Goal: Find specific page/section: Find specific page/section

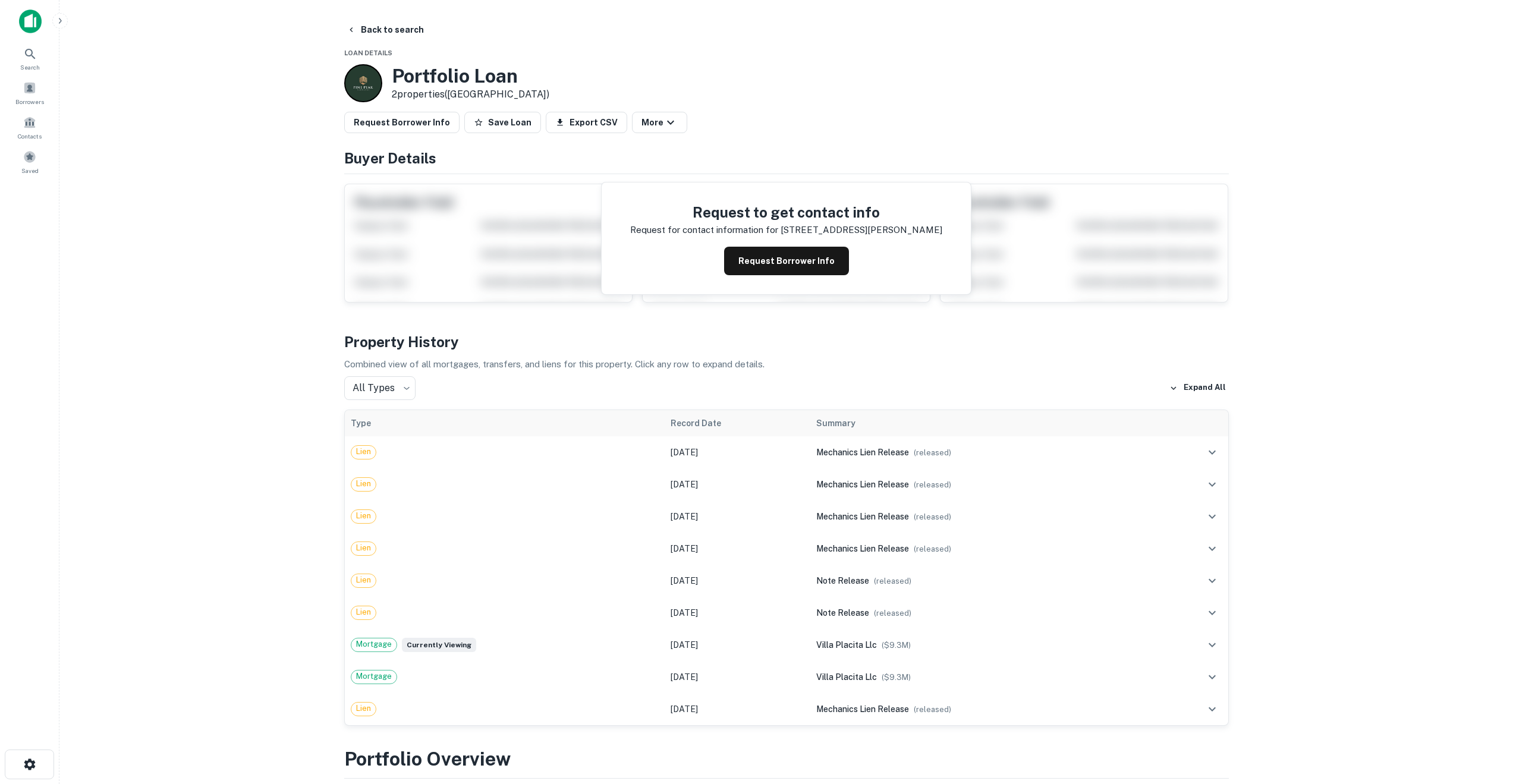
click at [370, 81] on div at bounding box center [362, 83] width 38 height 38
click at [775, 257] on button "Request Borrower Info" at bounding box center [786, 261] width 125 height 28
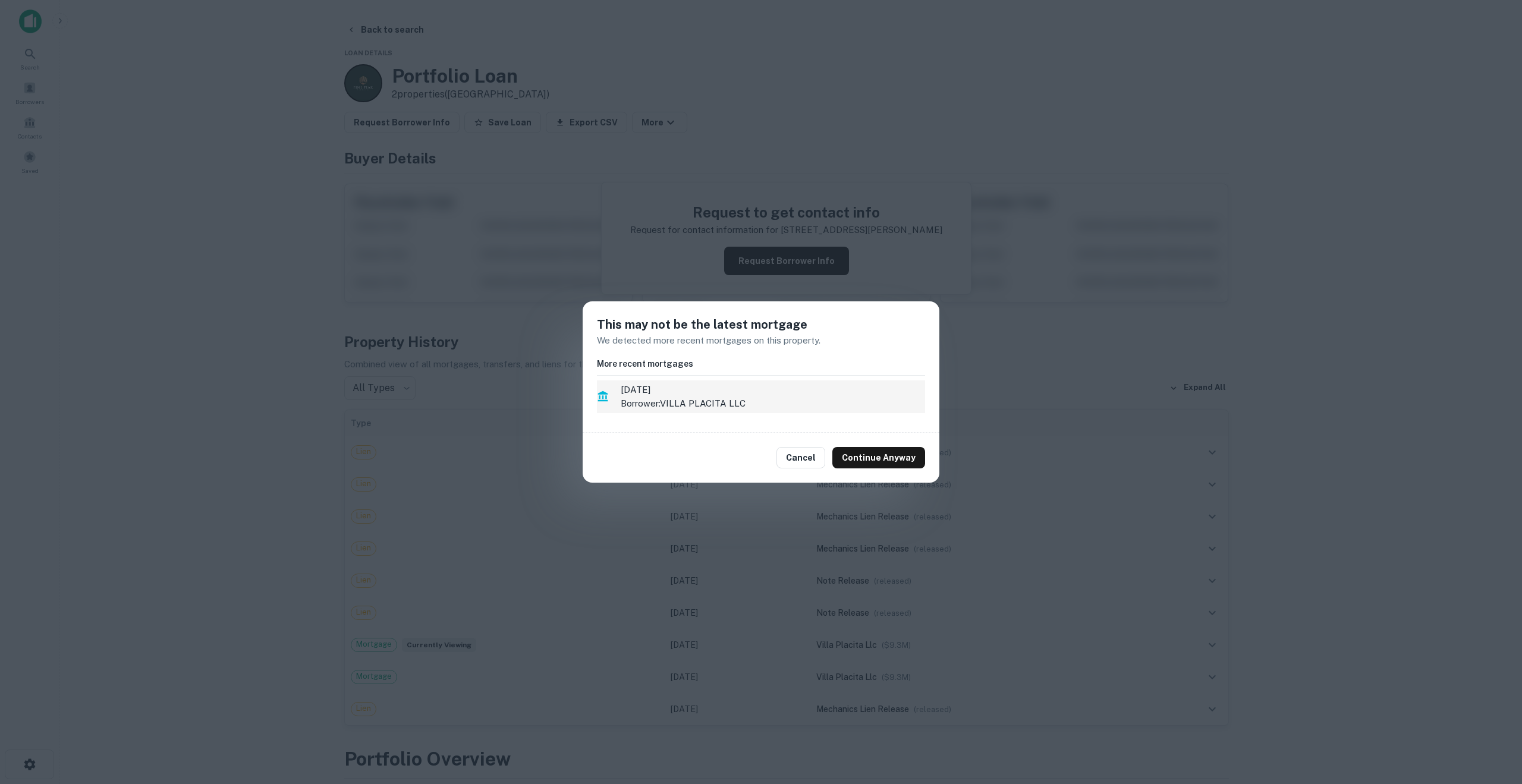
click at [652, 395] on span "6/1/2025" at bounding box center [773, 389] width 304 height 14
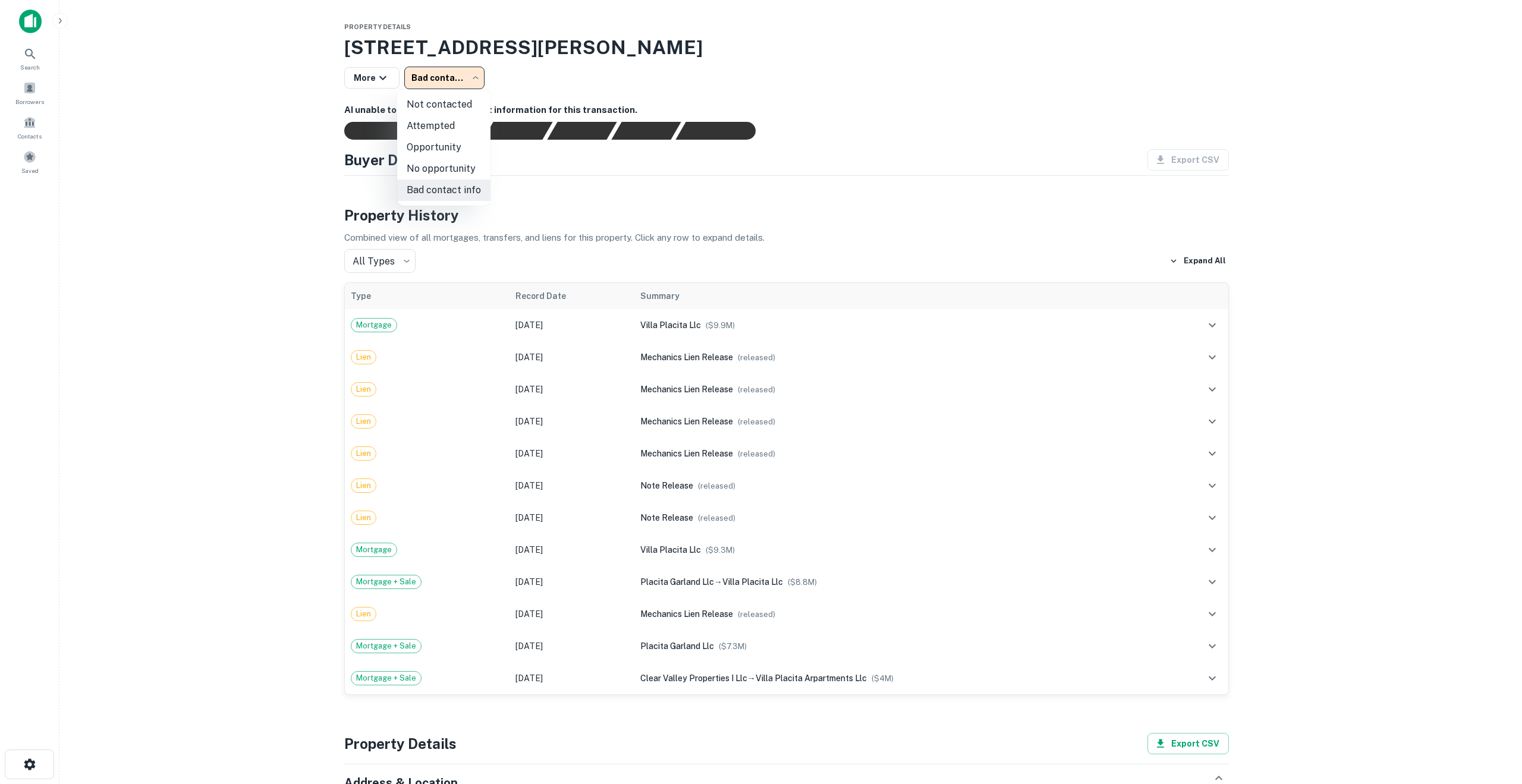
click at [471, 82] on body "**********" at bounding box center [761, 392] width 1522 height 784
click at [149, 311] on div at bounding box center [761, 392] width 1522 height 784
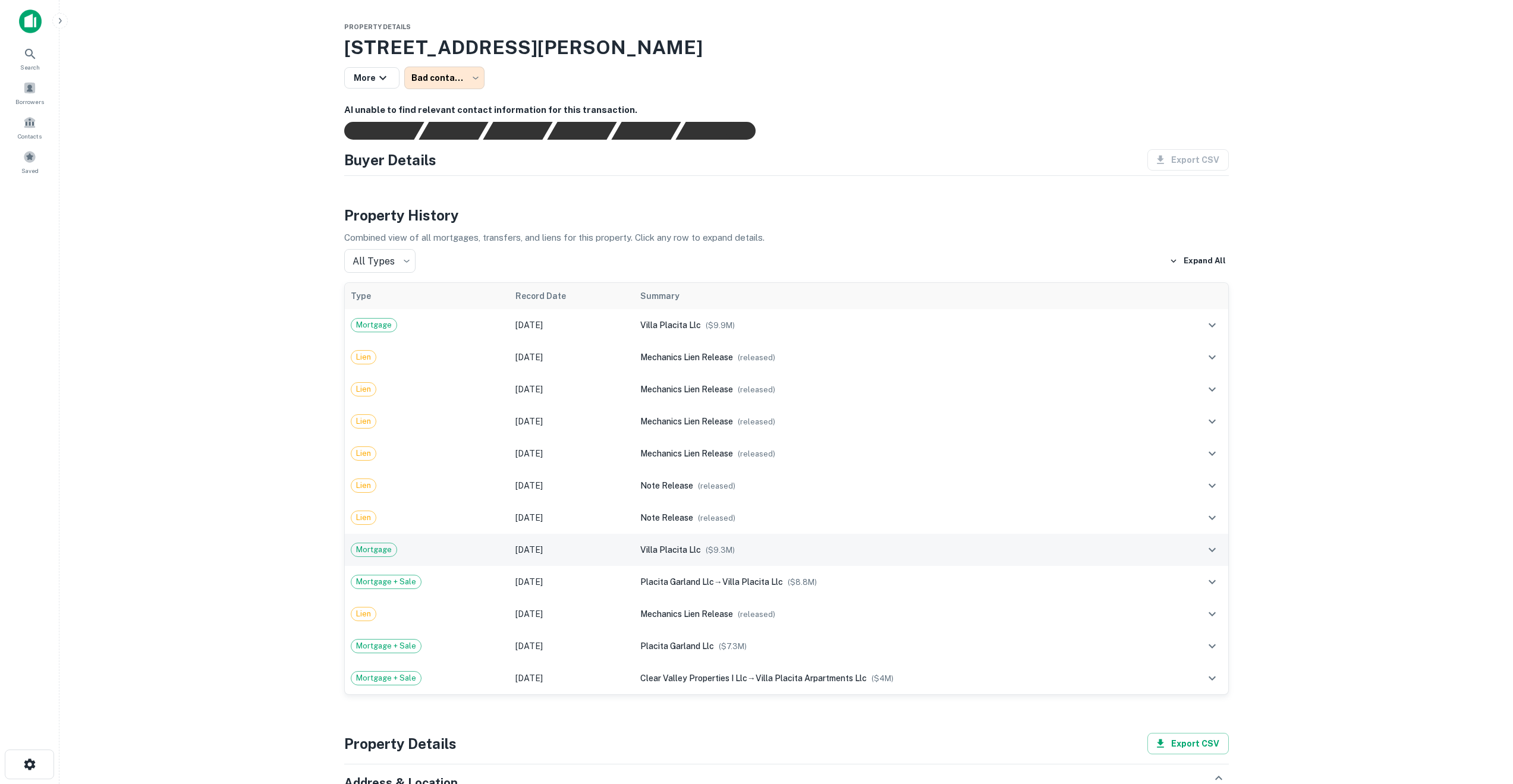
click at [370, 550] on span "Mortgage" at bounding box center [374, 550] width 45 height 12
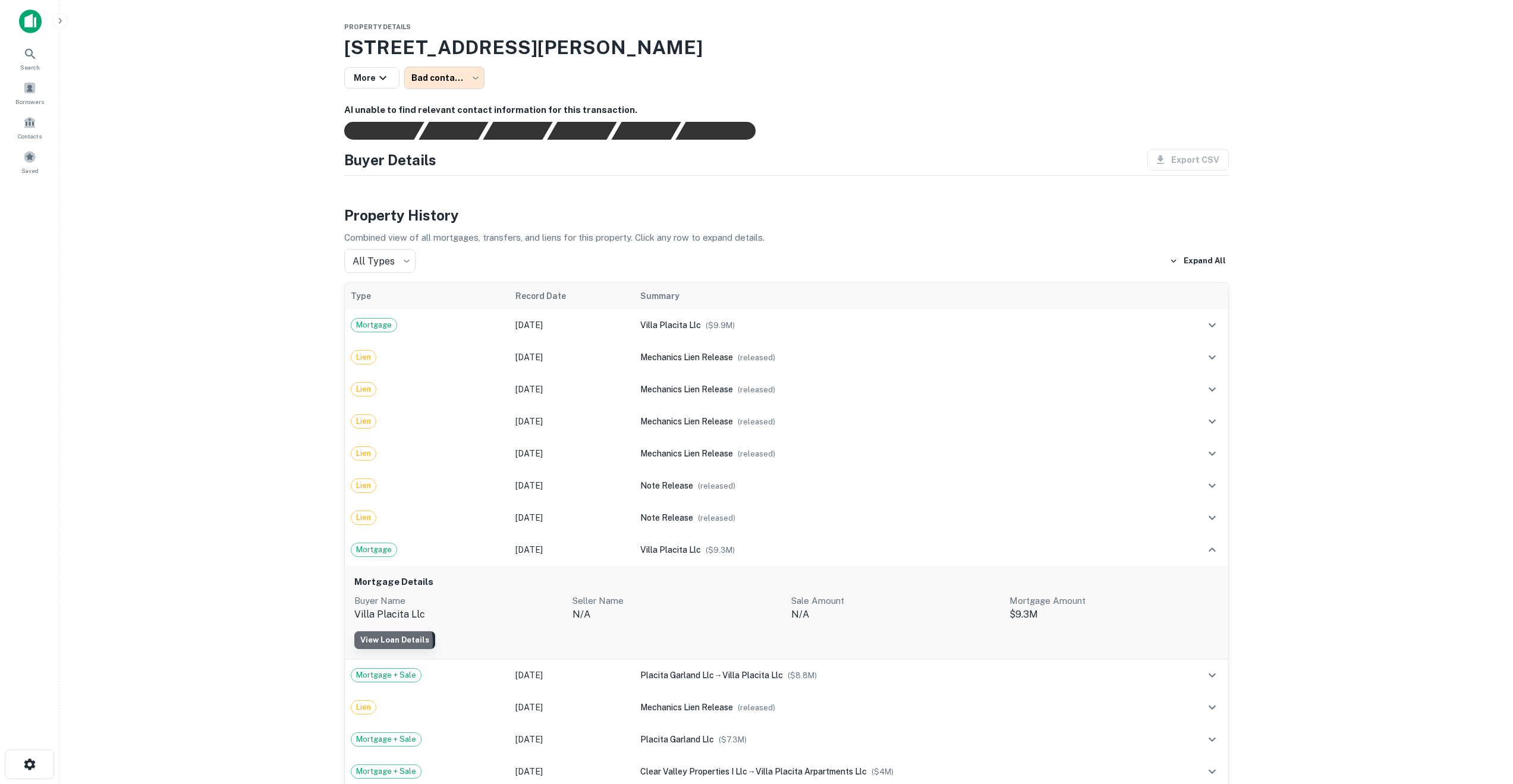
click at [377, 642] on link "View Loan Details" at bounding box center [395, 640] width 81 height 18
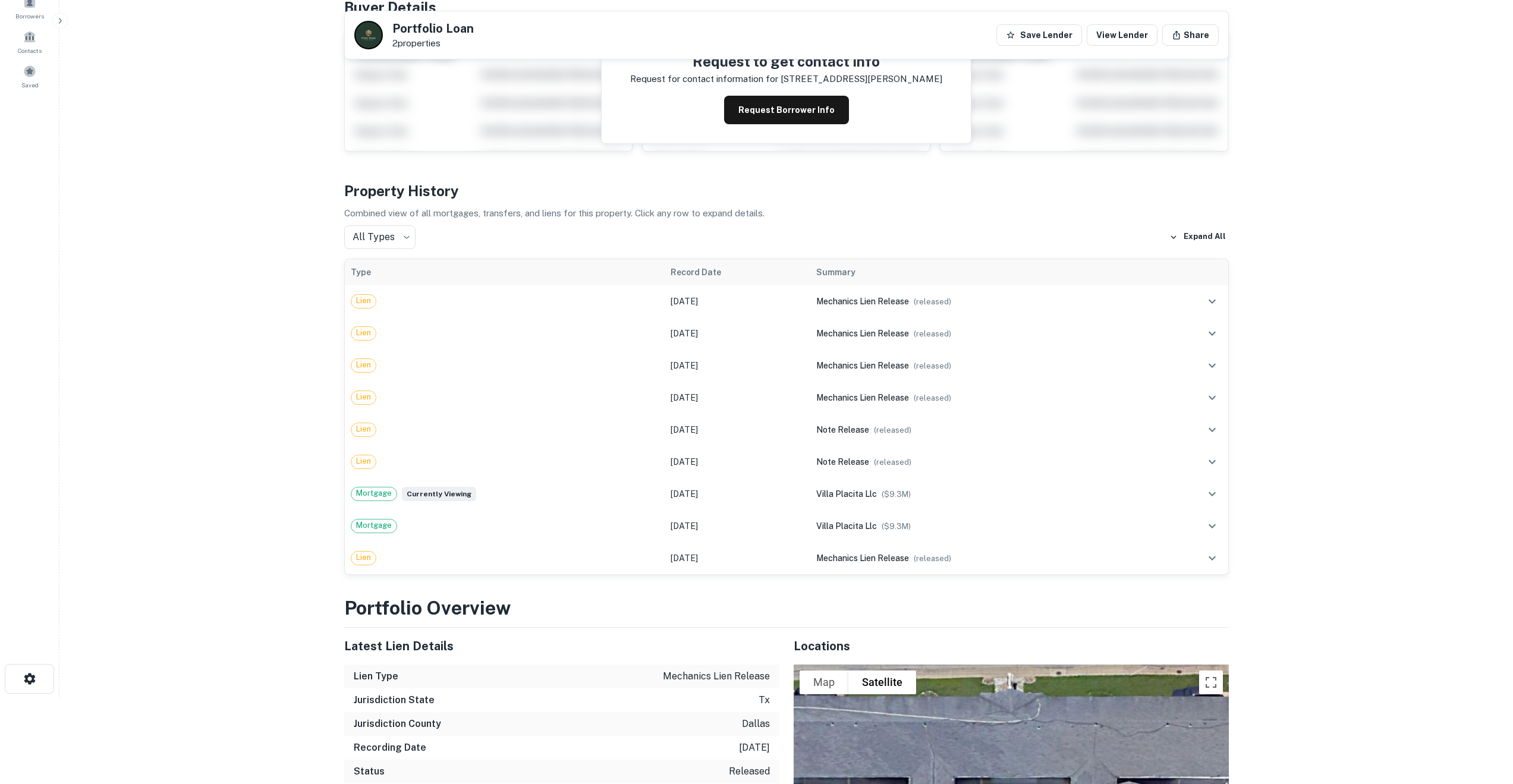
scroll to position [86, 0]
click at [380, 527] on span "Mortgage" at bounding box center [374, 525] width 45 height 12
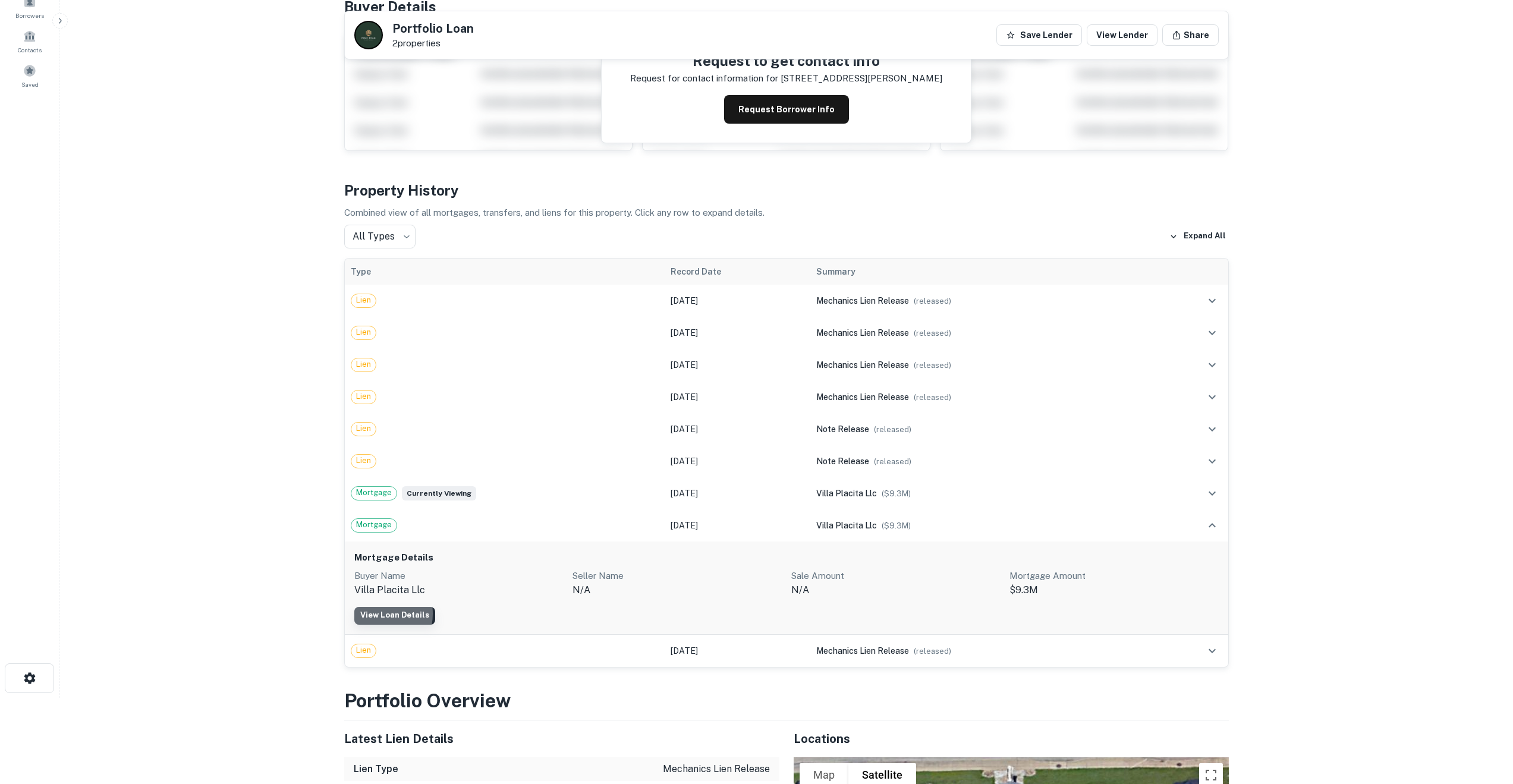
click at [373, 613] on link "View Loan Details" at bounding box center [395, 615] width 81 height 18
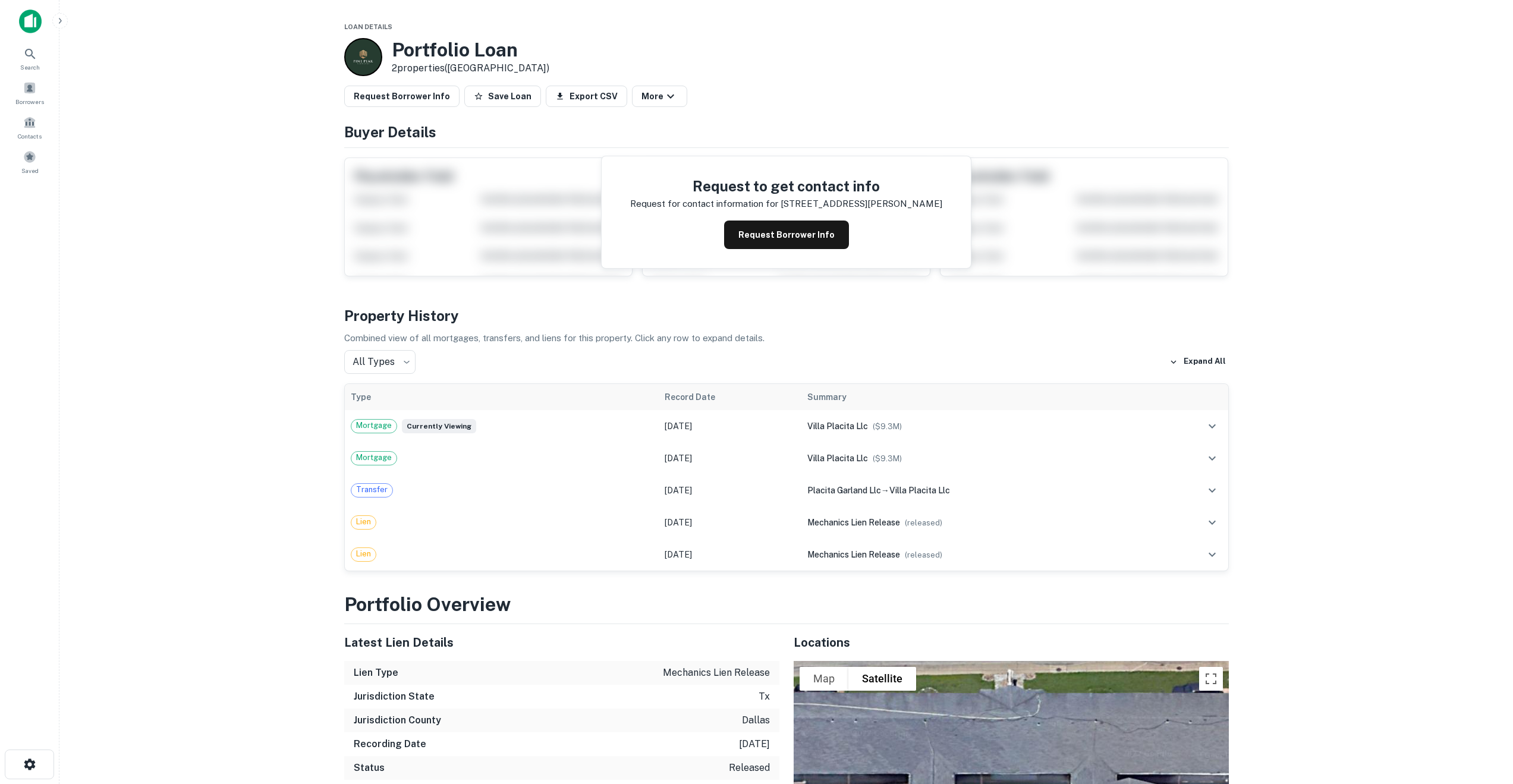
click at [1274, 368] on main "Loan Details Portfolio Loan 2 properties (TX) Request Borrower Info Save Loan E…" at bounding box center [786, 392] width 1453 height 784
click at [1211, 459] on icon "expand row" at bounding box center [1212, 458] width 7 height 4
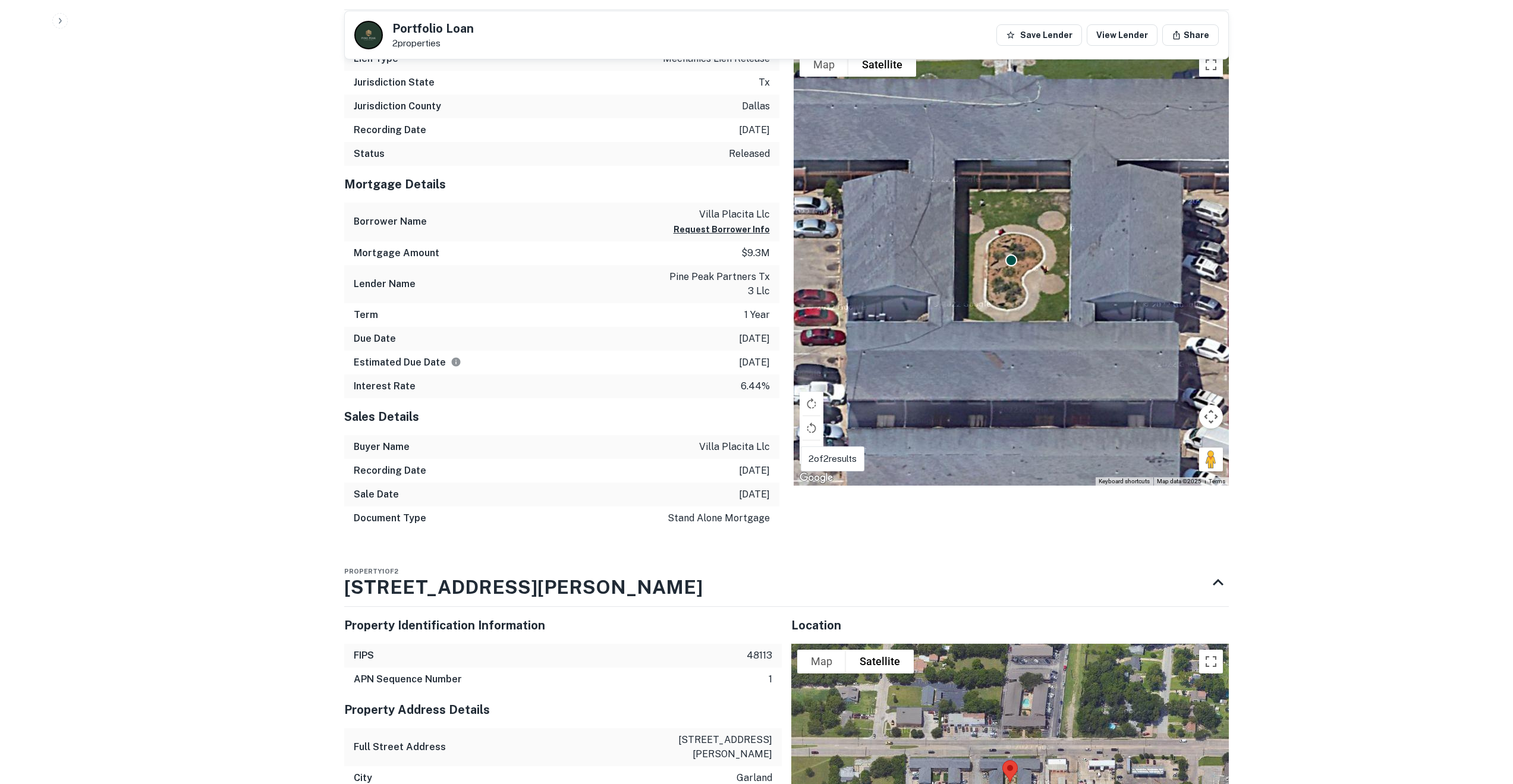
scroll to position [798, 0]
click at [607, 642] on div "FIPS 48113" at bounding box center [563, 654] width 438 height 24
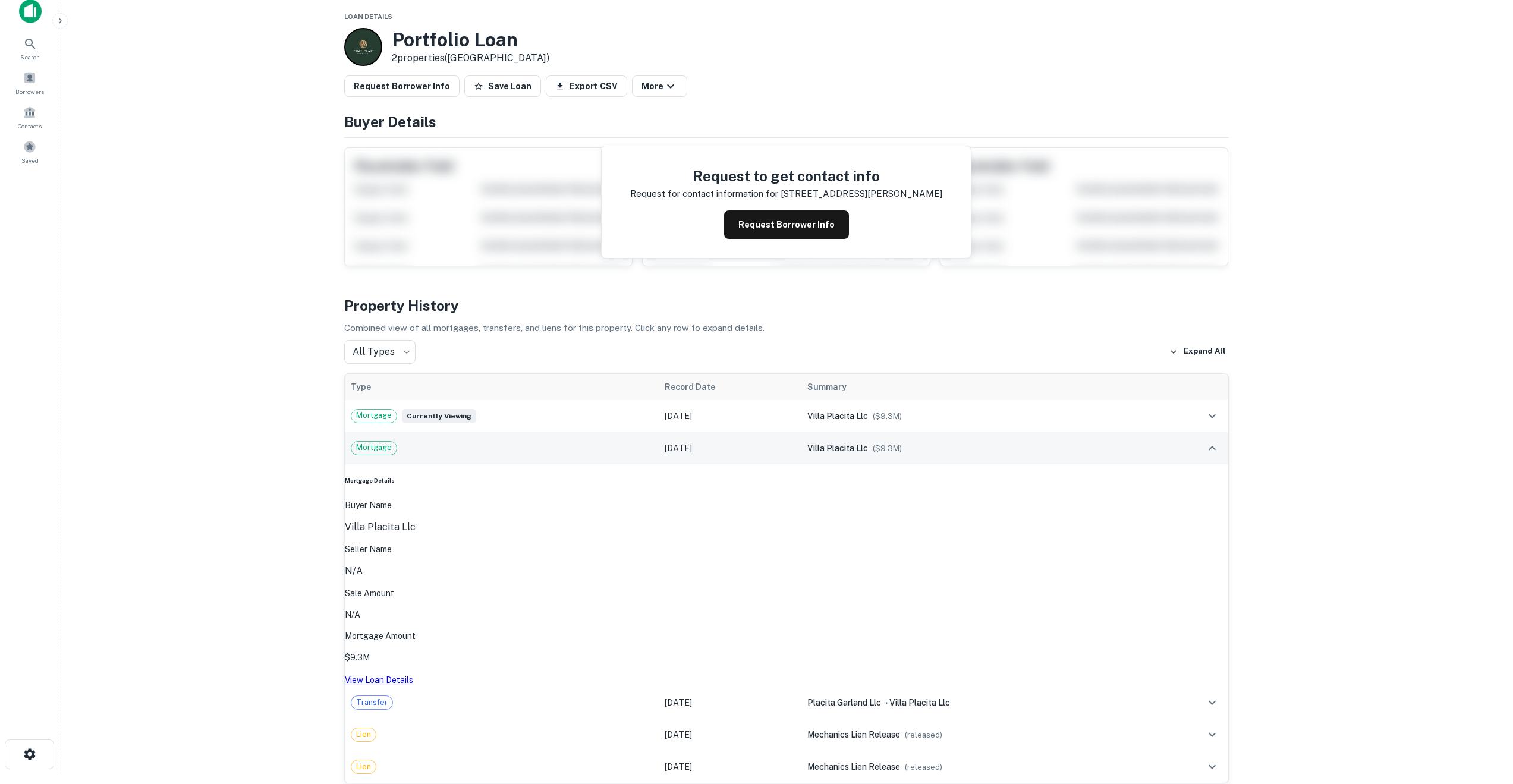
scroll to position [0, 0]
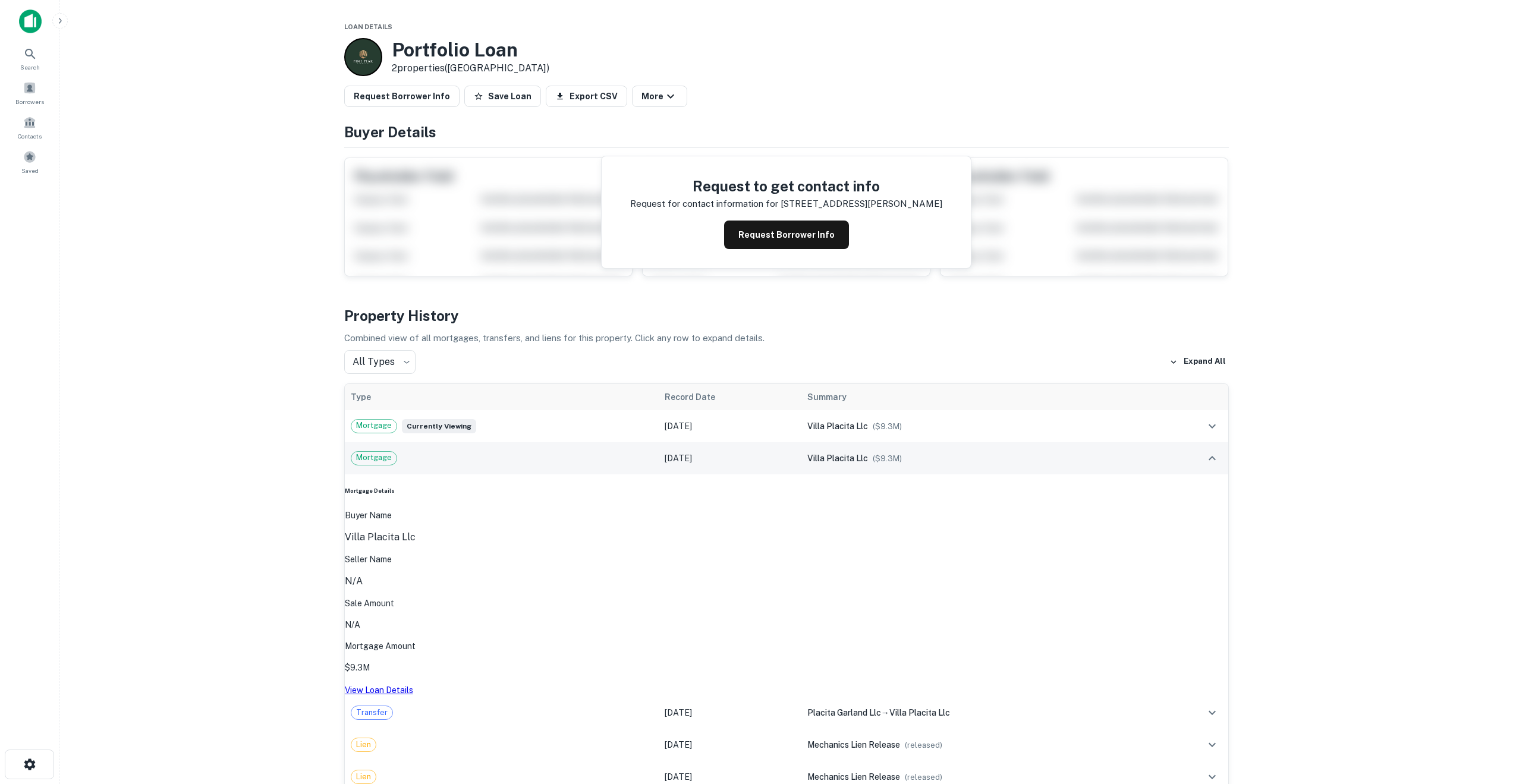
click at [225, 577] on main "Loan Details Portfolio Loan 2 properties (TX) Request Borrower Info Save Loan E…" at bounding box center [786, 392] width 1453 height 784
click at [425, 92] on button "Request Borrower Info" at bounding box center [401, 96] width 115 height 21
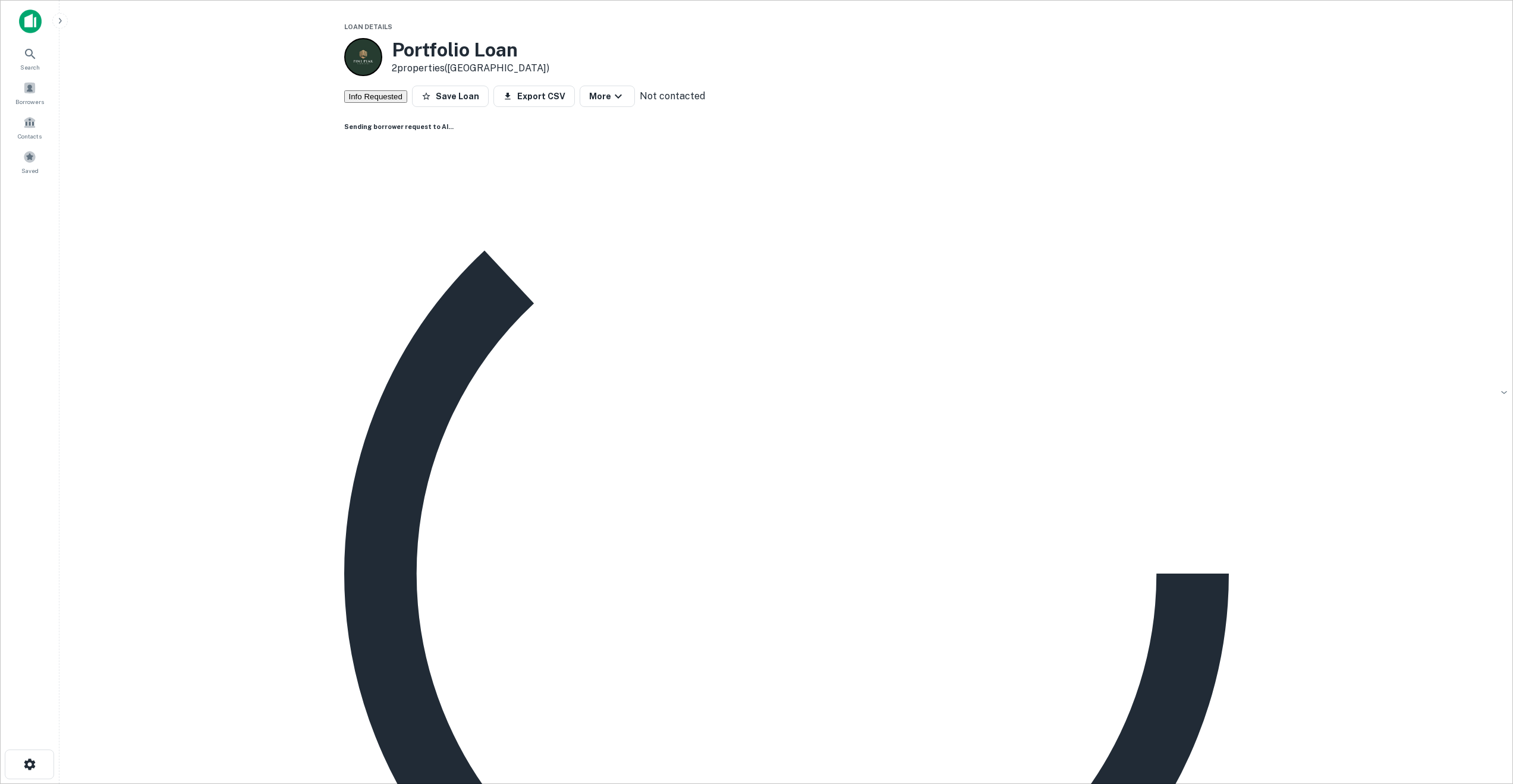
click at [355, 65] on div at bounding box center [362, 56] width 38 height 38
